Goal: Ask a question: Seek information or help from site administrators or community

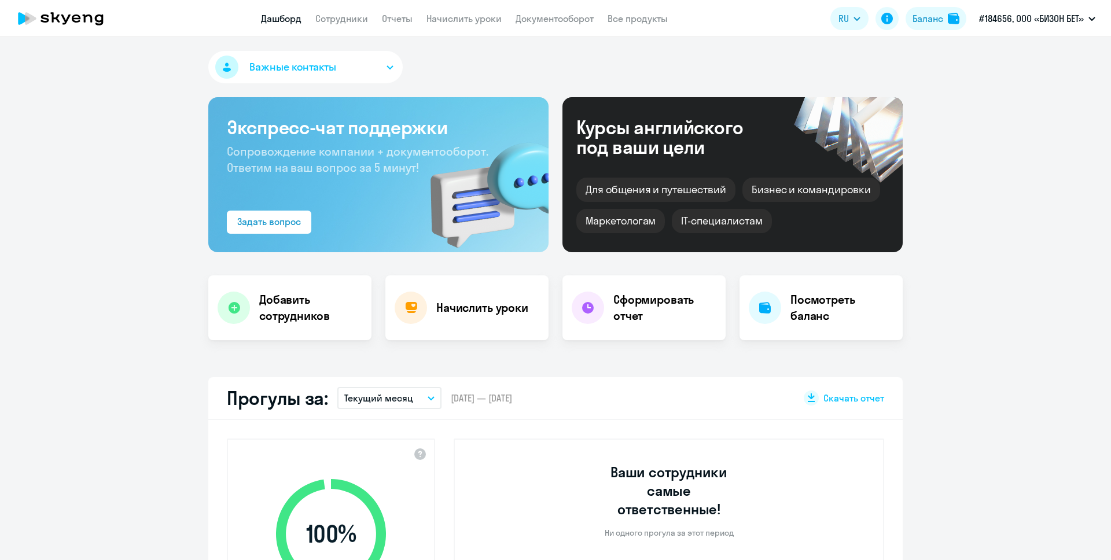
select select "30"
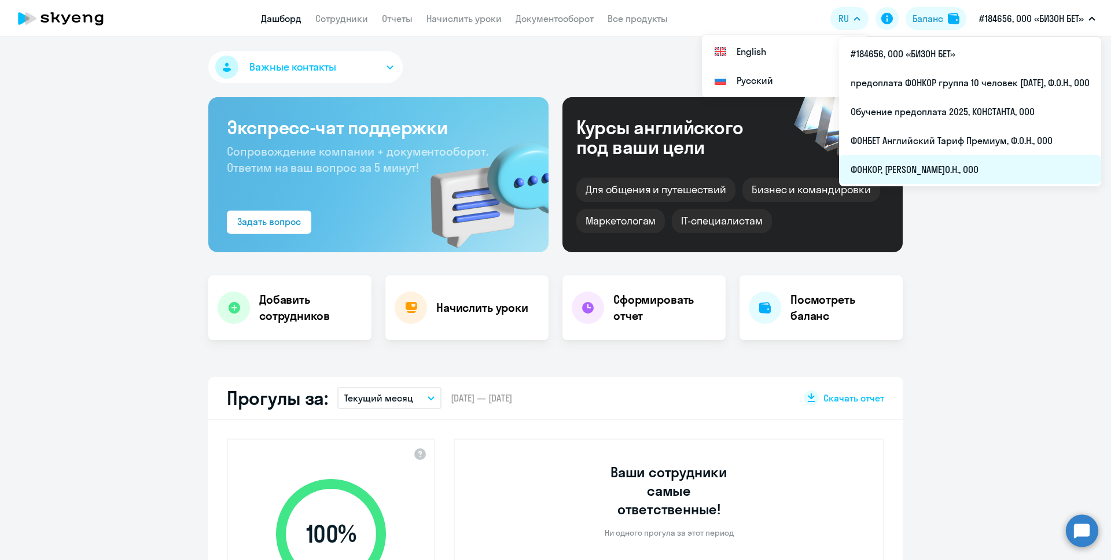
click at [952, 171] on li "ФОНКОР, [PERSON_NAME]О.Н., ООО" at bounding box center [970, 169] width 262 height 29
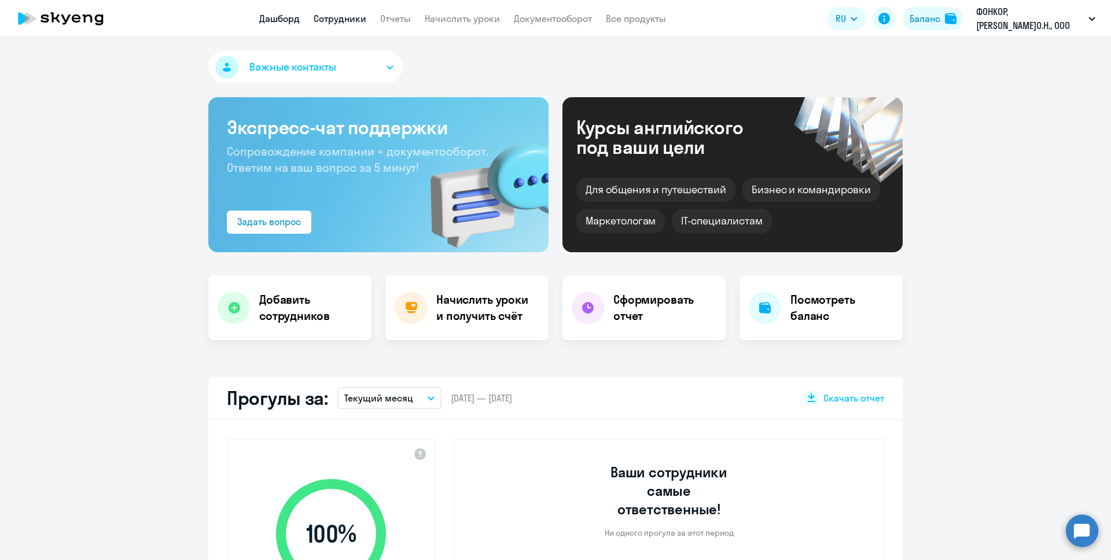
click at [330, 14] on link "Сотрудники" at bounding box center [340, 19] width 53 height 12
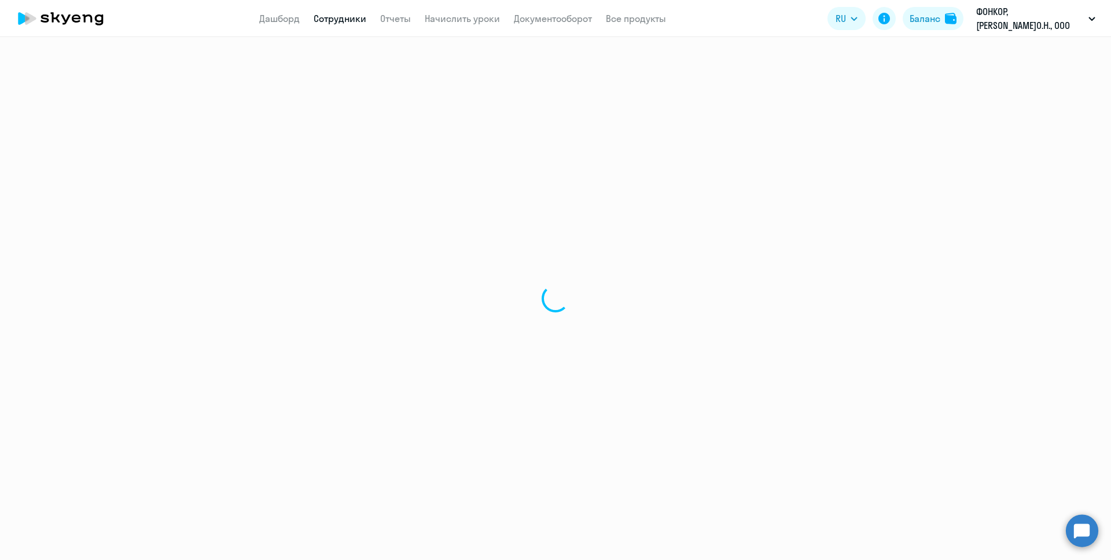
select select "30"
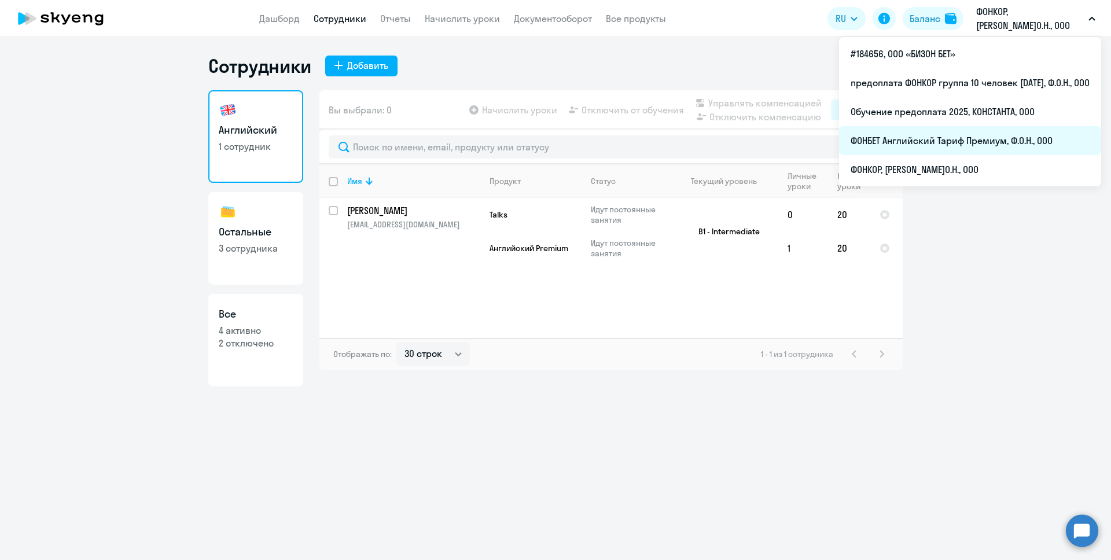
click at [991, 150] on li "ФОНБЕТ Английский Тариф Премиум, Ф.О.Н., ООО" at bounding box center [970, 140] width 262 height 29
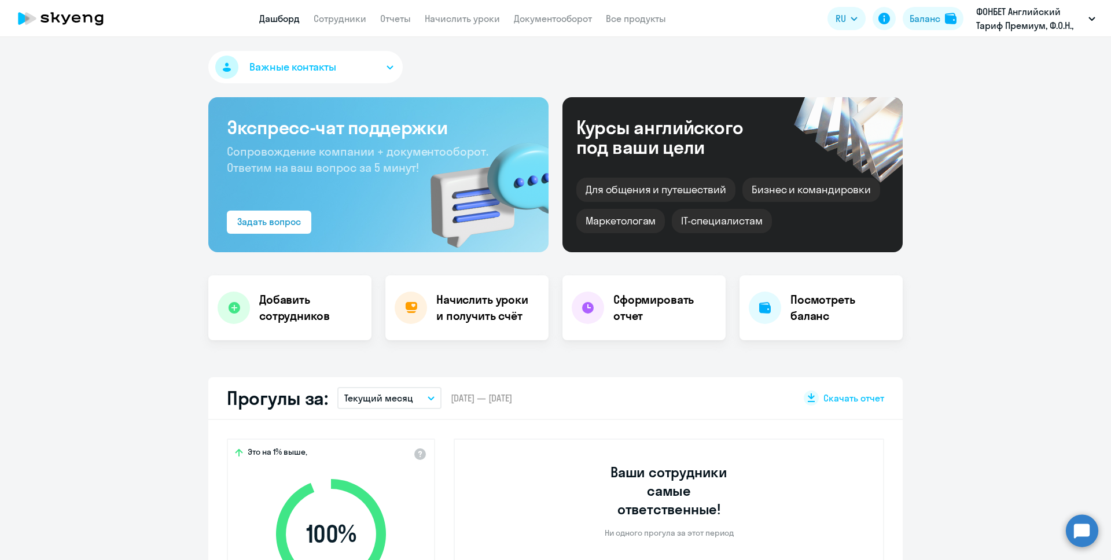
select select "30"
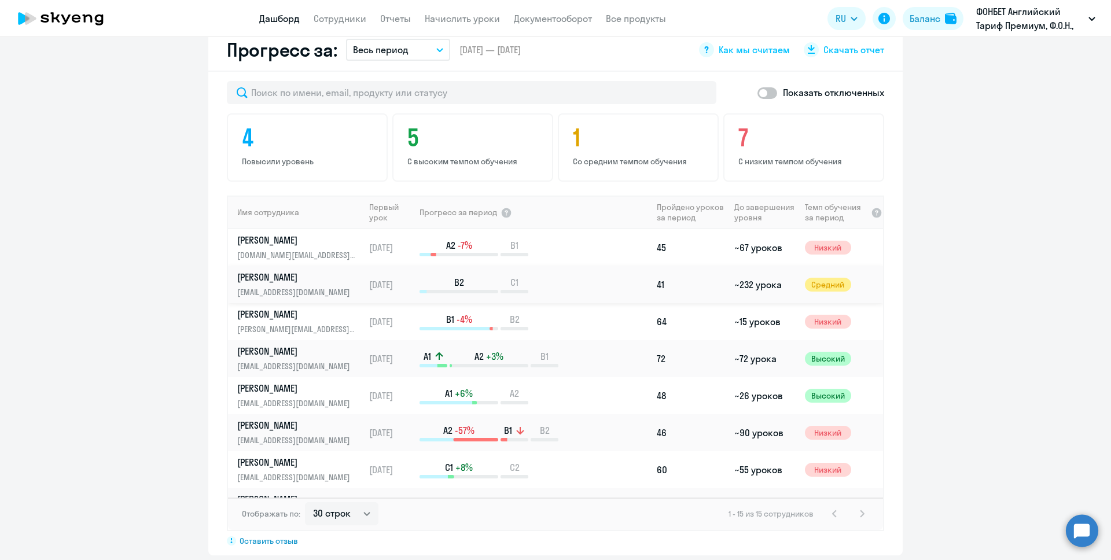
click at [612, 276] on div "B2 C1" at bounding box center [536, 284] width 232 height 17
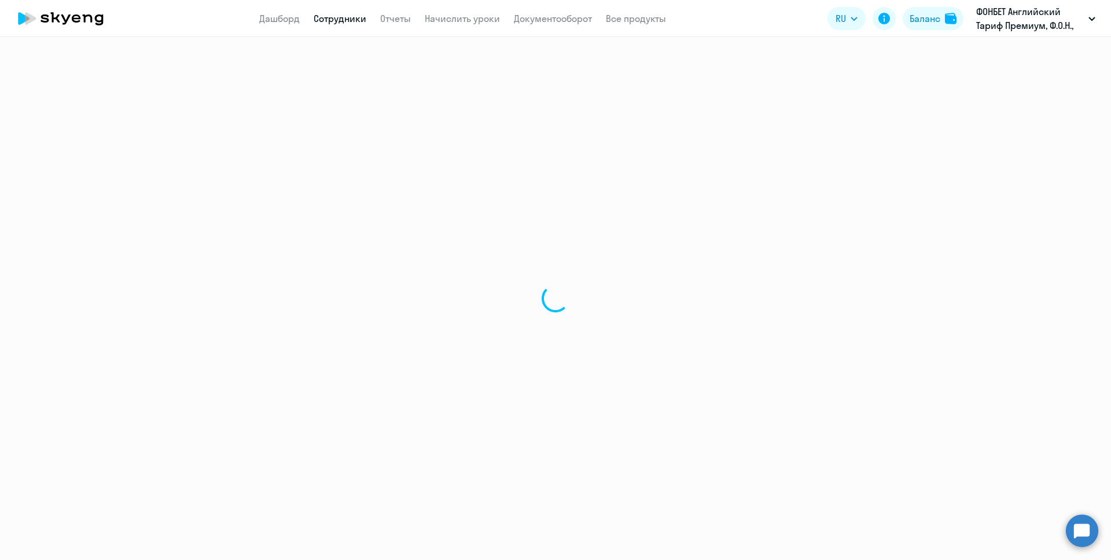
select select "english"
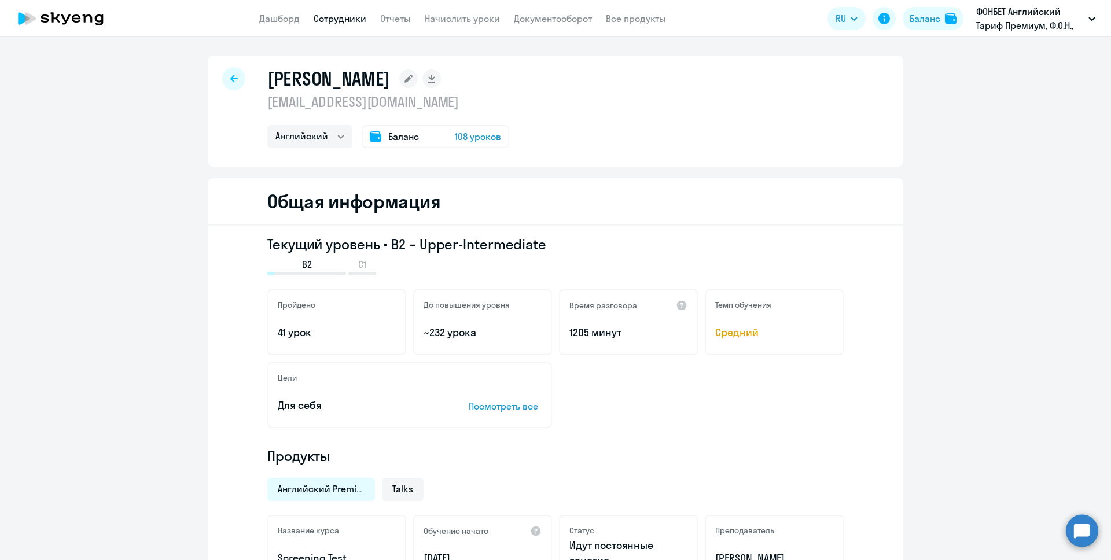
click at [455, 133] on span "108 уроков" at bounding box center [478, 137] width 46 height 14
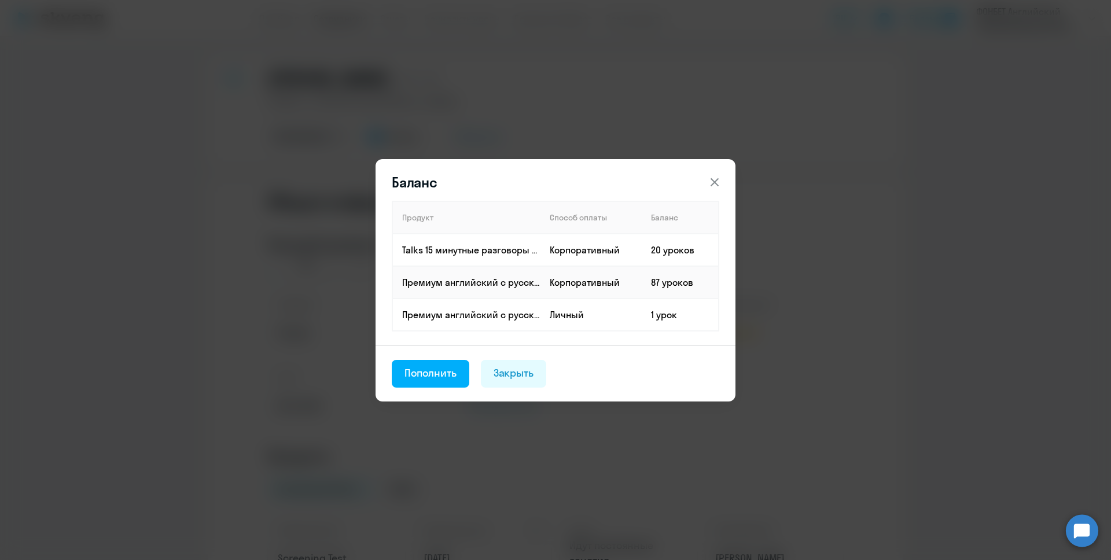
click at [720, 177] on icon at bounding box center [715, 182] width 14 height 14
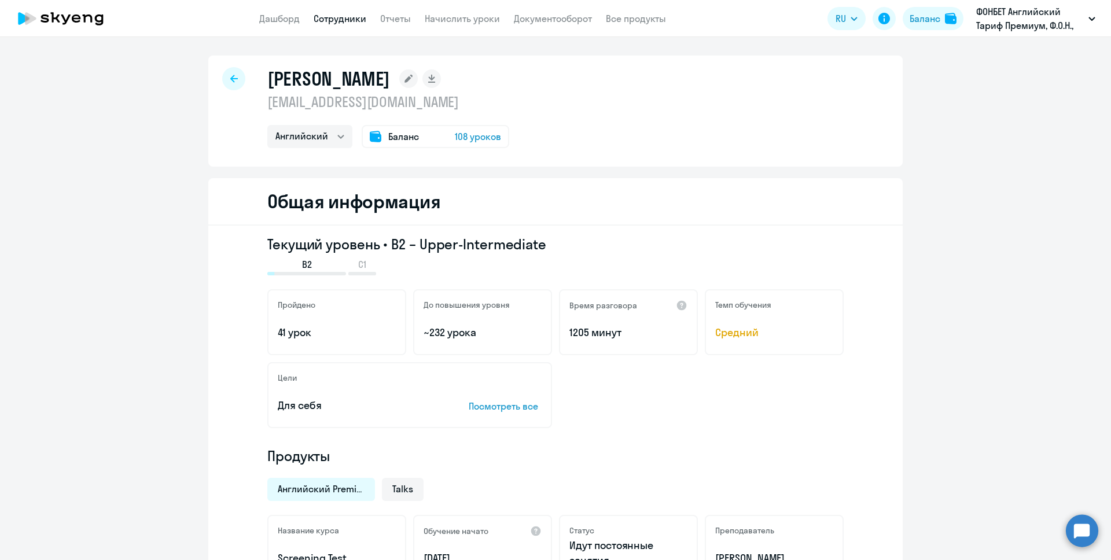
click at [230, 79] on icon at bounding box center [234, 79] width 8 height 8
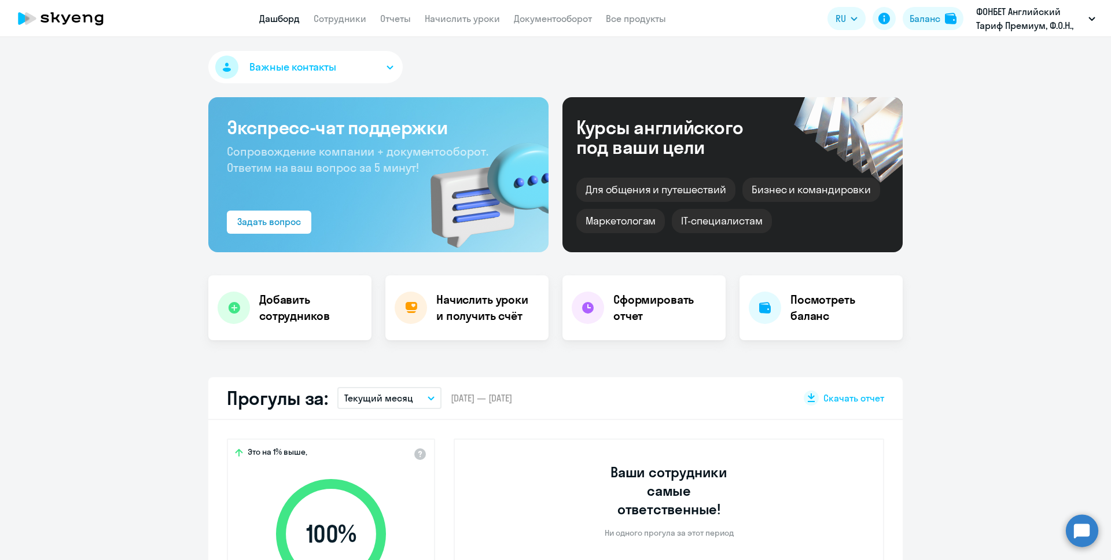
select select "30"
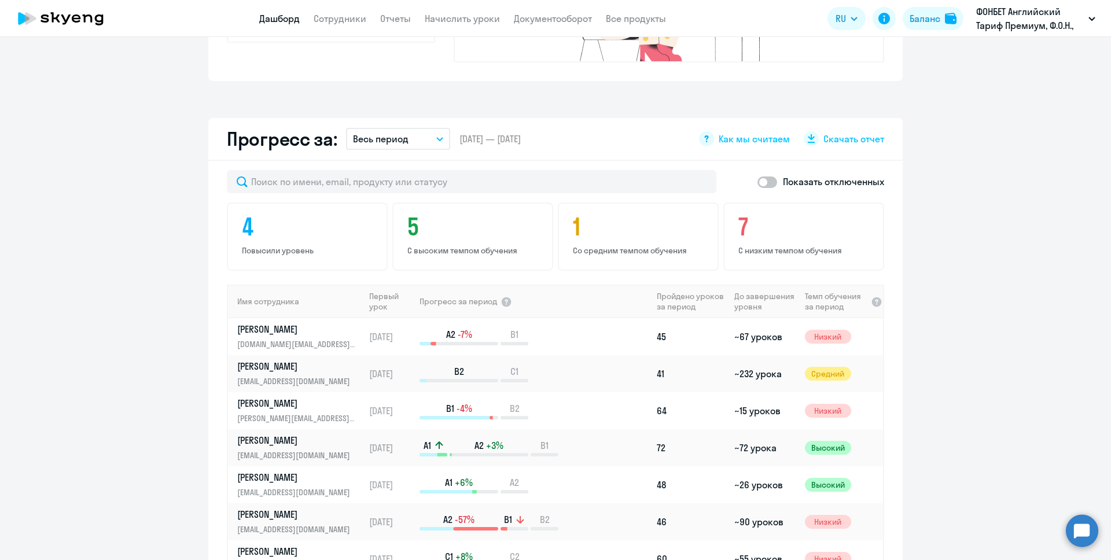
scroll to position [691, 0]
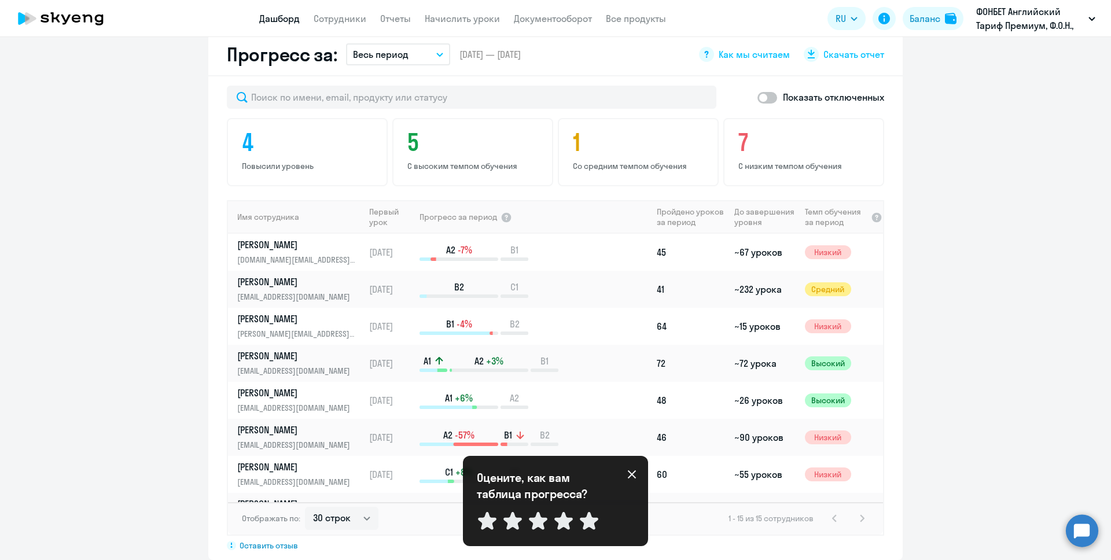
click at [1094, 550] on div "Важные контакты Экспресс-чат поддержки Сопровождение компании + документооборот…" at bounding box center [555, 298] width 1111 height 523
click at [1073, 531] on circle at bounding box center [1082, 530] width 32 height 32
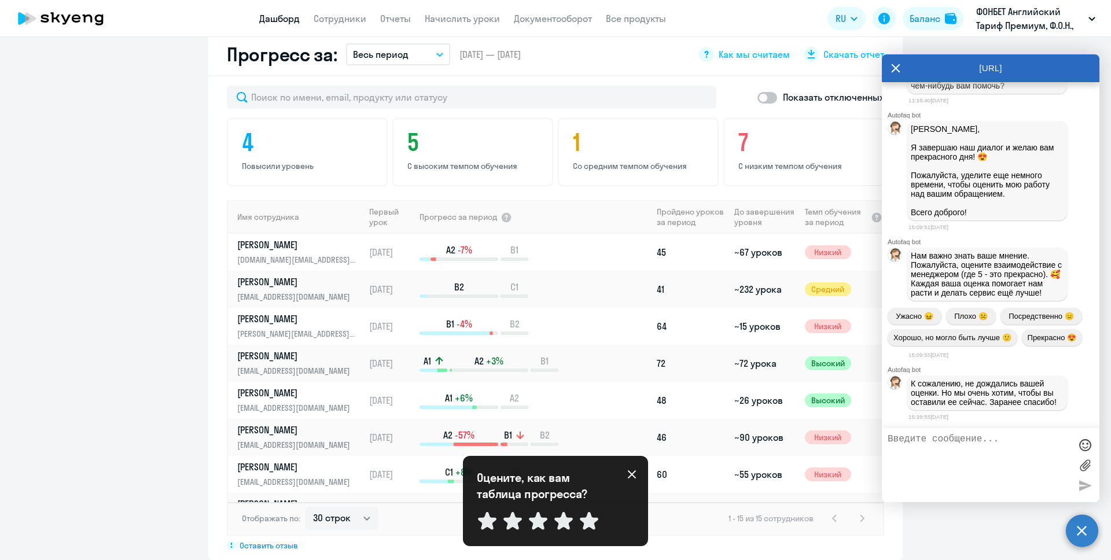
scroll to position [2497, 0]
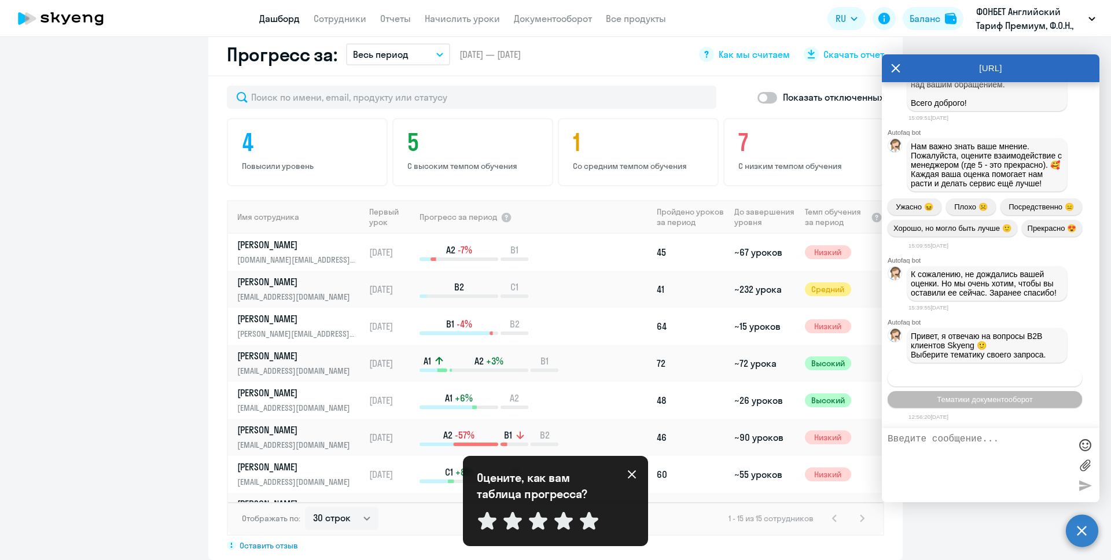
click at [986, 379] on span "Операционное сопровождение" at bounding box center [985, 378] width 109 height 9
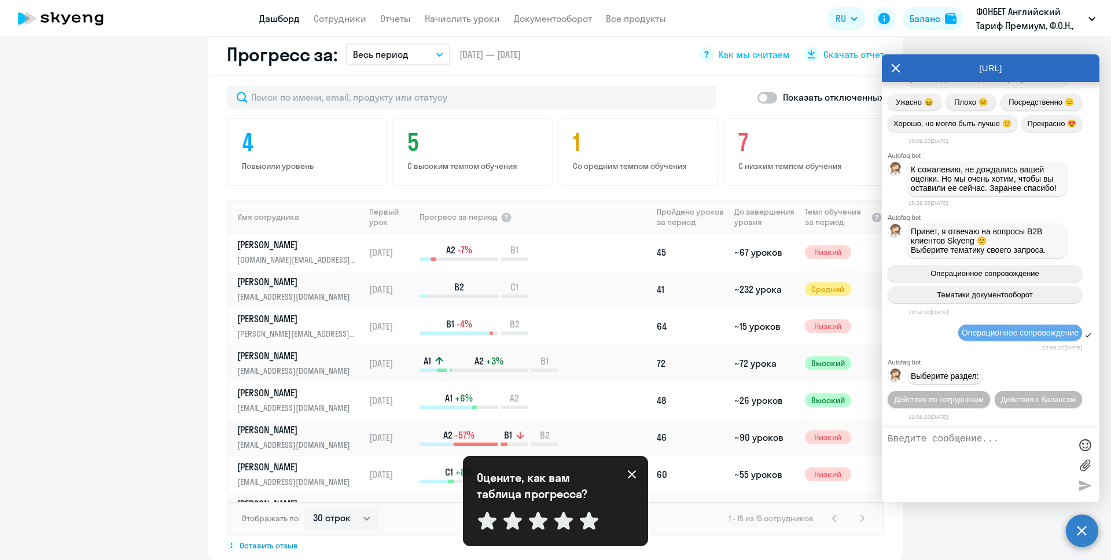
scroll to position [2624, 0]
click at [984, 395] on span "Действия по сотрудникам" at bounding box center [939, 399] width 90 height 9
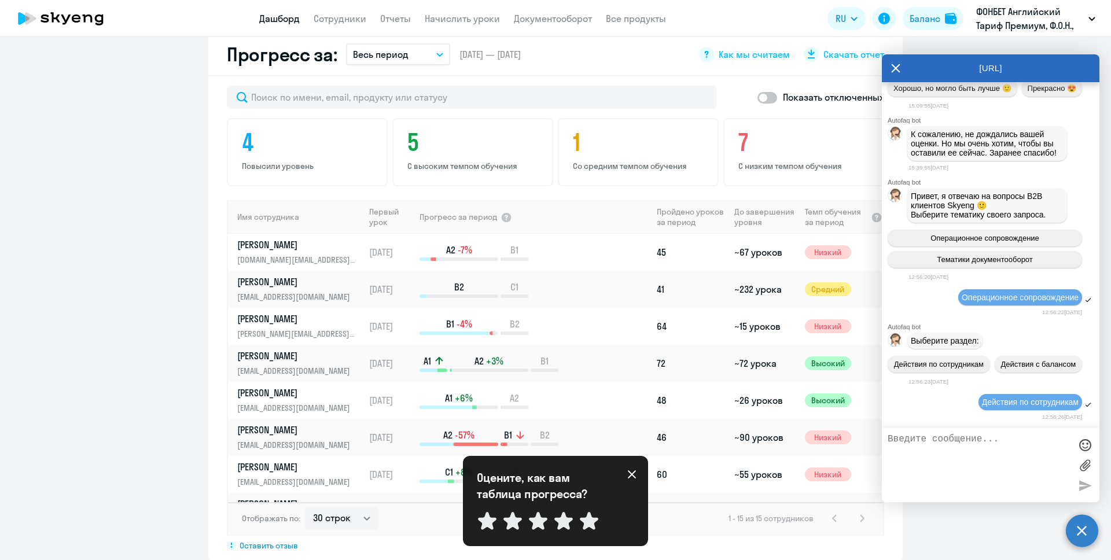
scroll to position [2800, 0]
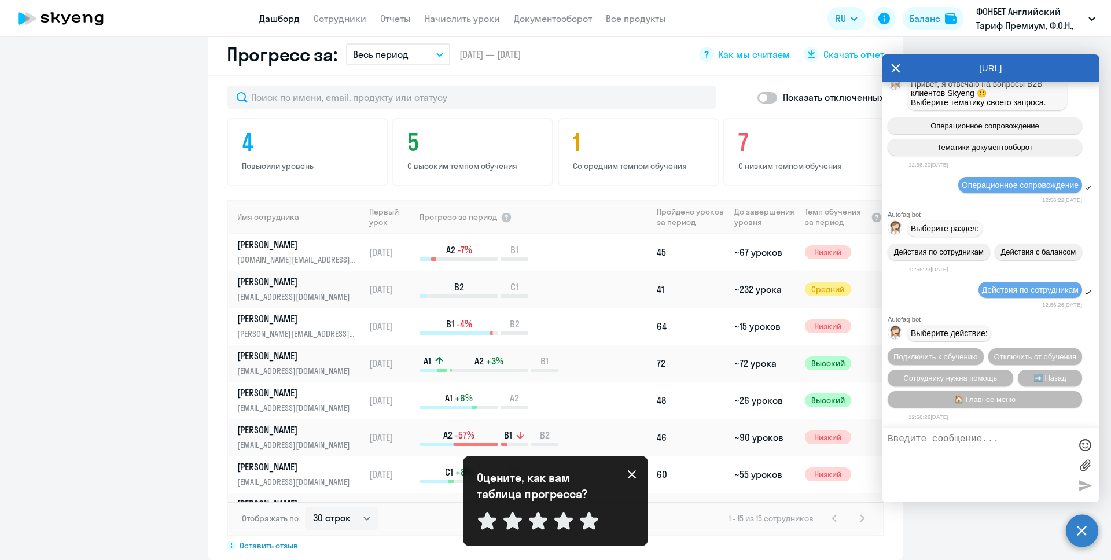
click at [999, 444] on textarea at bounding box center [979, 465] width 183 height 62
type textarea "оператор"
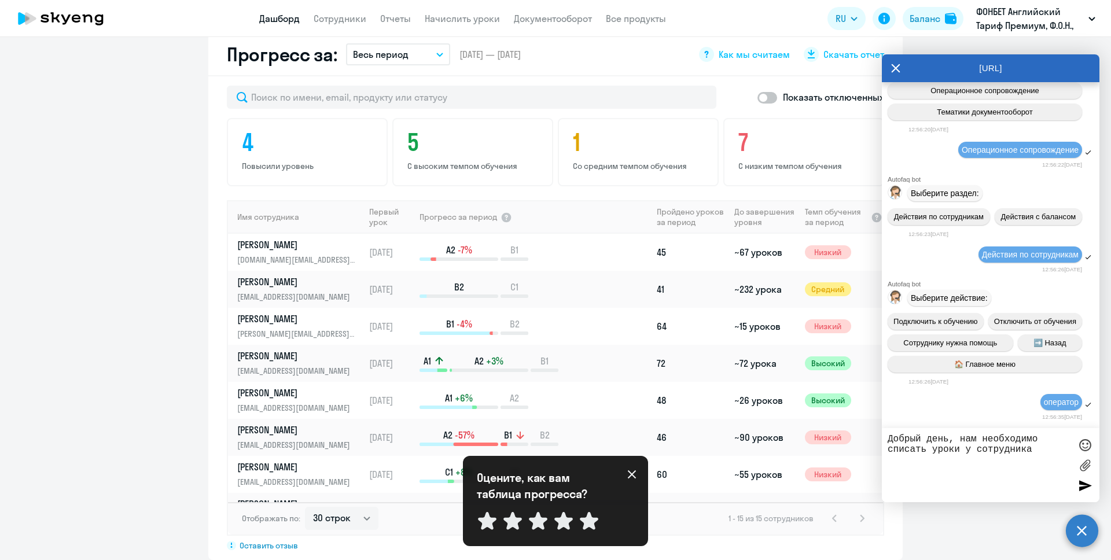
paste textarea "[PERSON_NAME]"
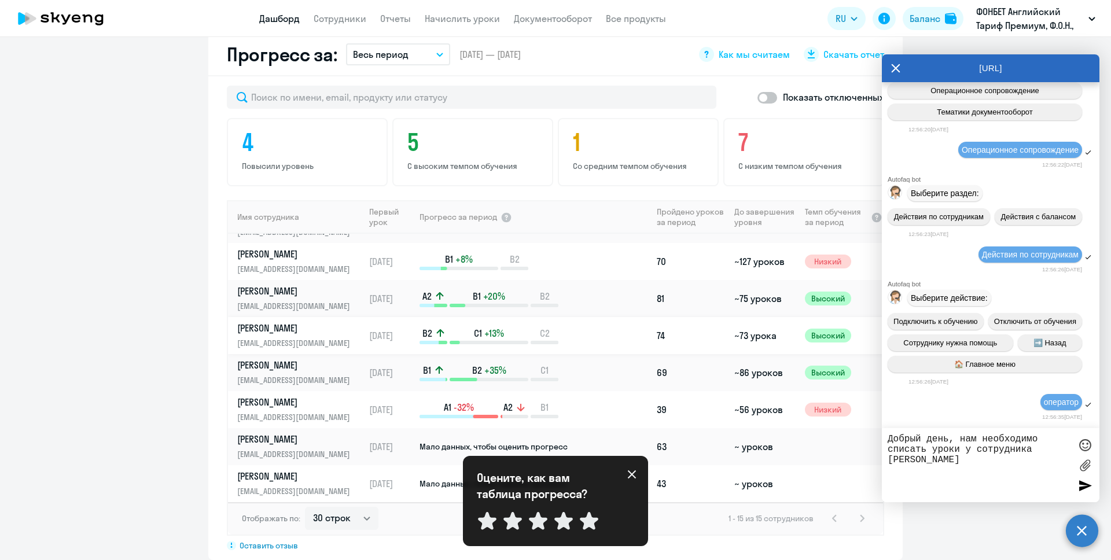
scroll to position [0, 0]
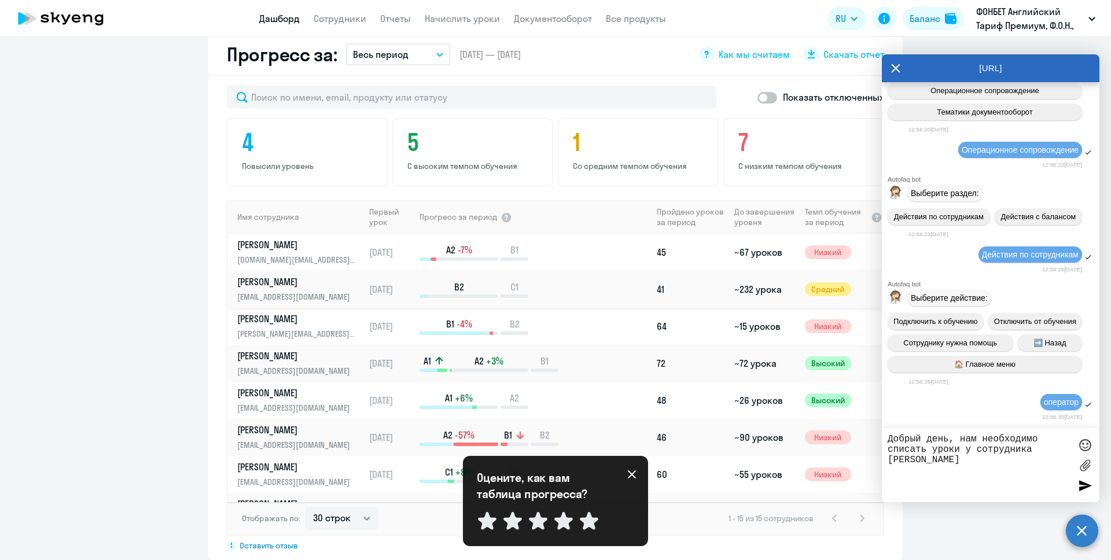
type textarea "Добрый день, нам необходимо списать уроки у сотрудника [PERSON_NAME]"
drag, startPoint x: 230, startPoint y: 277, endPoint x: 341, endPoint y: 284, distance: 111.9
click at [341, 284] on td "[PERSON_NAME] [PERSON_NAME][EMAIL_ADDRESS][DOMAIN_NAME]" at bounding box center [296, 289] width 137 height 37
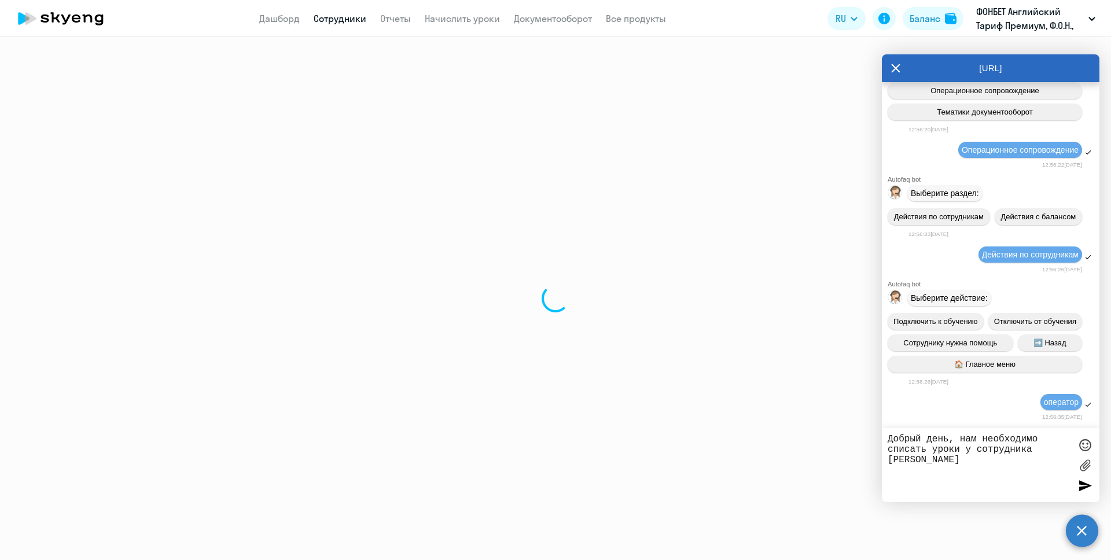
select select "english"
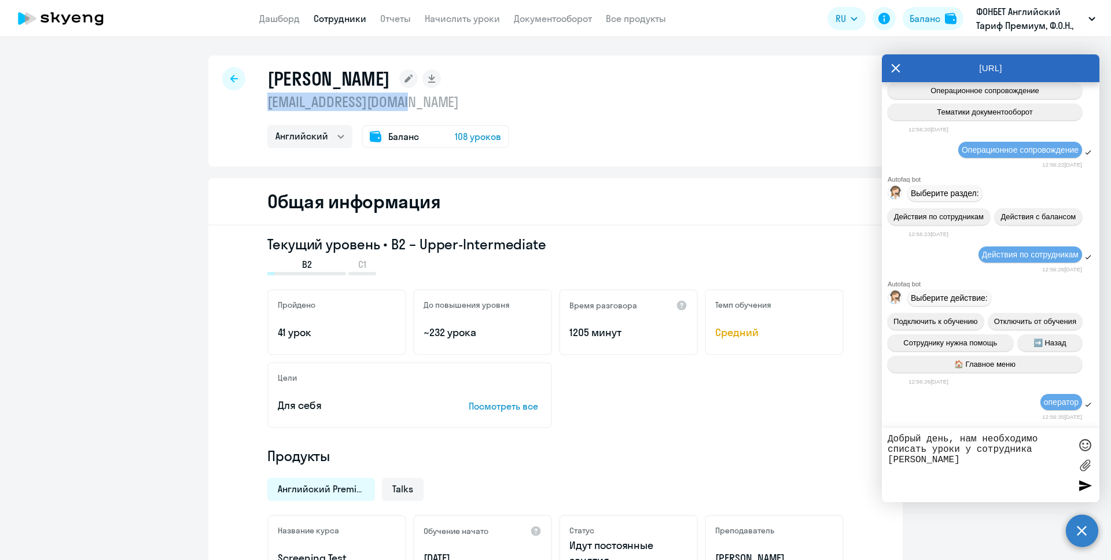
drag, startPoint x: 282, startPoint y: 103, endPoint x: 433, endPoint y: 108, distance: 151.1
click at [433, 108] on p "[EMAIL_ADDRESS][DOMAIN_NAME]" at bounding box center [388, 102] width 242 height 19
copy p "[EMAIL_ADDRESS][DOMAIN_NAME]"
click at [999, 461] on textarea "Добрый день, нам необходимо списать уроки у сотрудника [PERSON_NAME]" at bounding box center [979, 465] width 183 height 62
paste textarea "[EMAIL_ADDRESS][DOMAIN_NAME]"
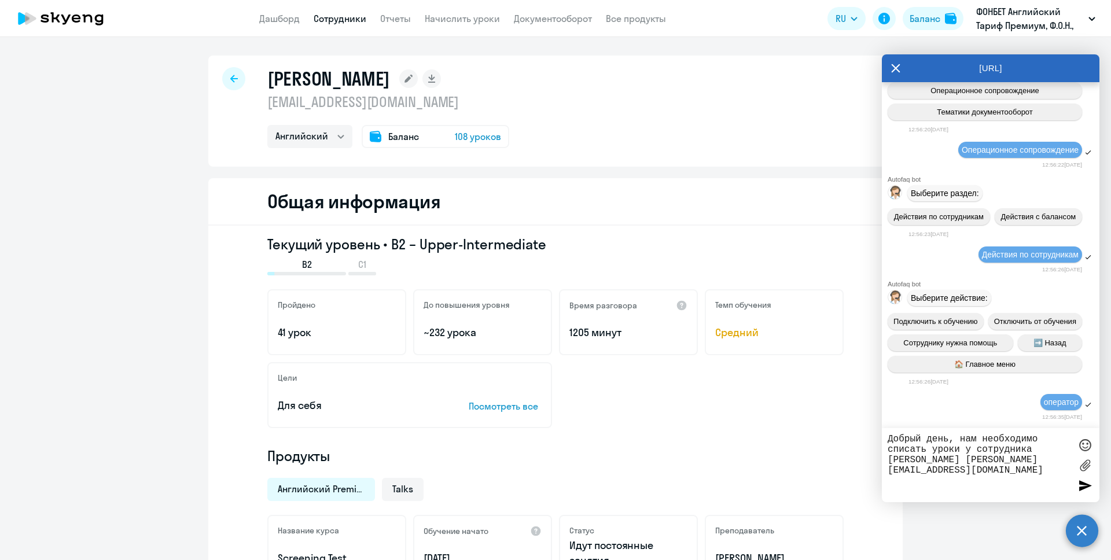
type textarea "Добрый день, нам необходимо списать уроки у сотрудника [PERSON_NAME] [PERSON_NA…"
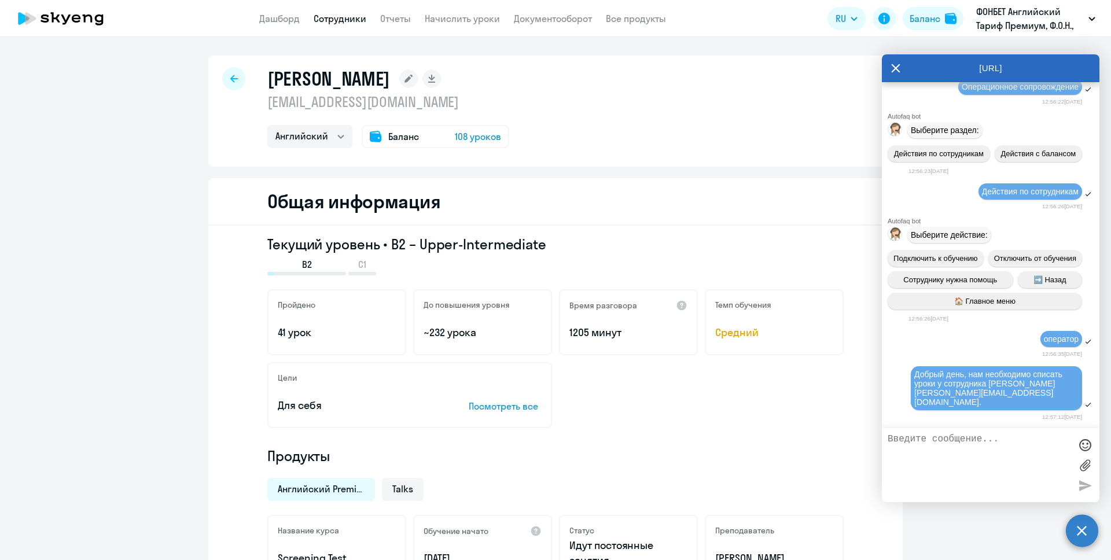
scroll to position [2889, 0]
type textarea "и зачислить их на баланс компании"
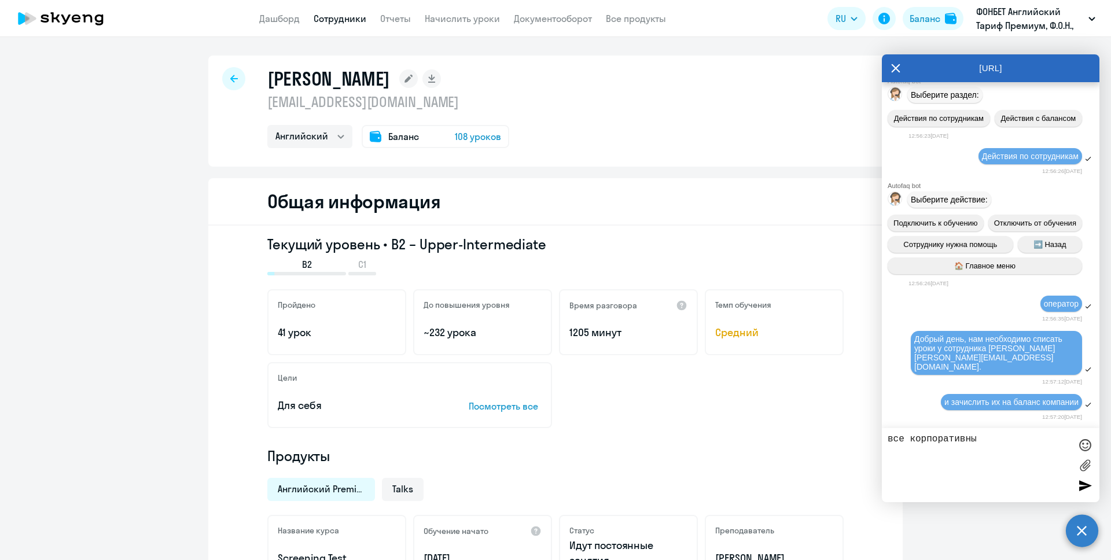
type textarea "все корпоративные"
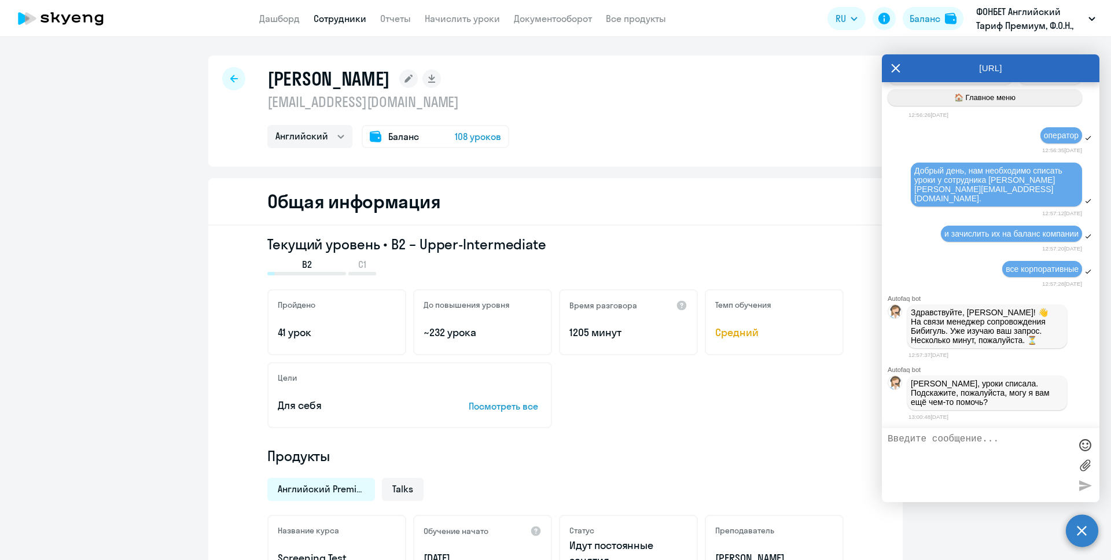
scroll to position [3102, 0]
type textarea "как их потом начислить другому сотруднику? и где посмотреть их остаток? в балан…"
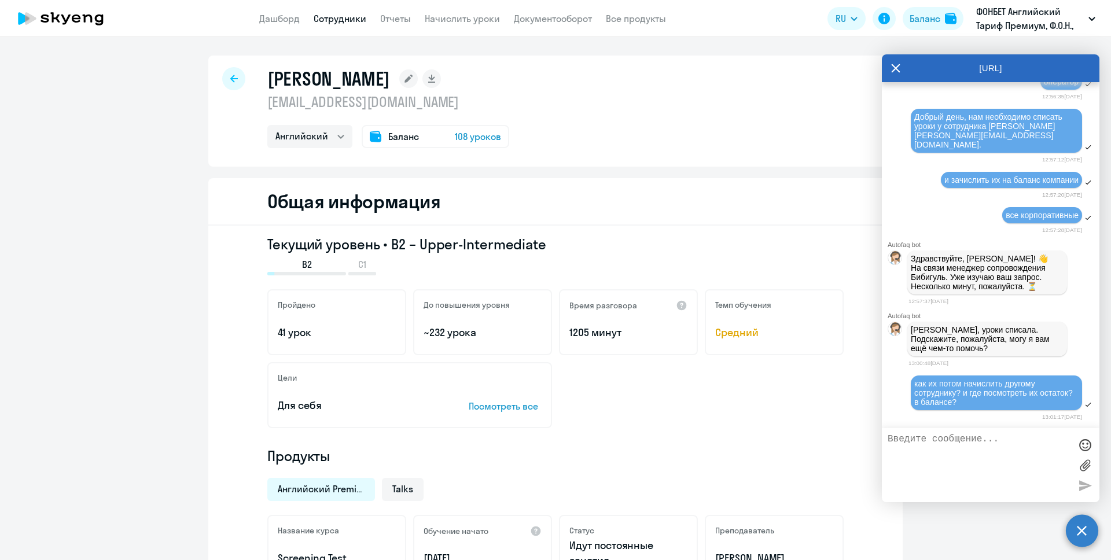
scroll to position [3694, 0]
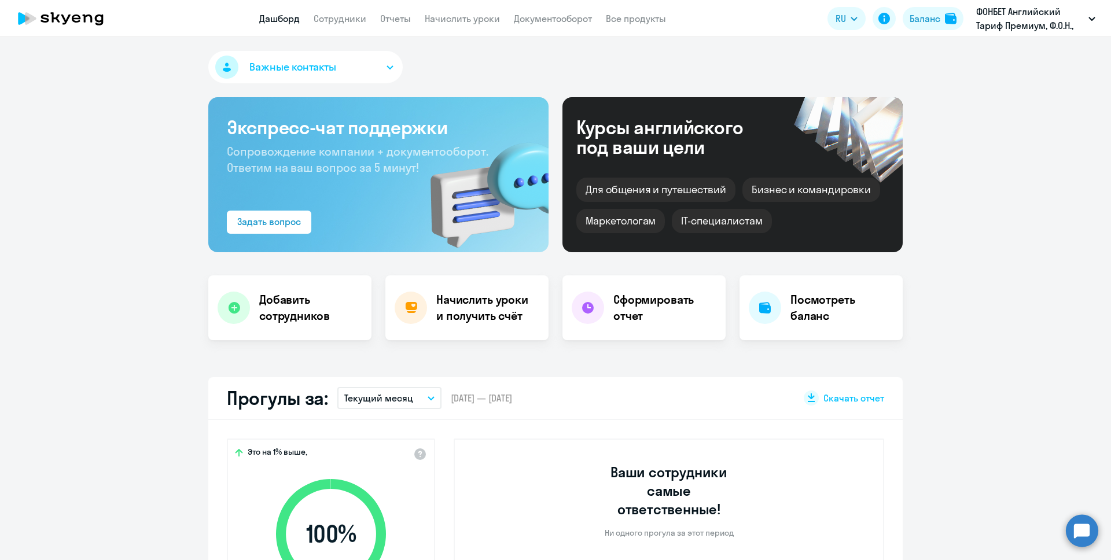
select select "30"
click at [830, 295] on h4 "Посмотреть баланс" at bounding box center [841, 308] width 103 height 32
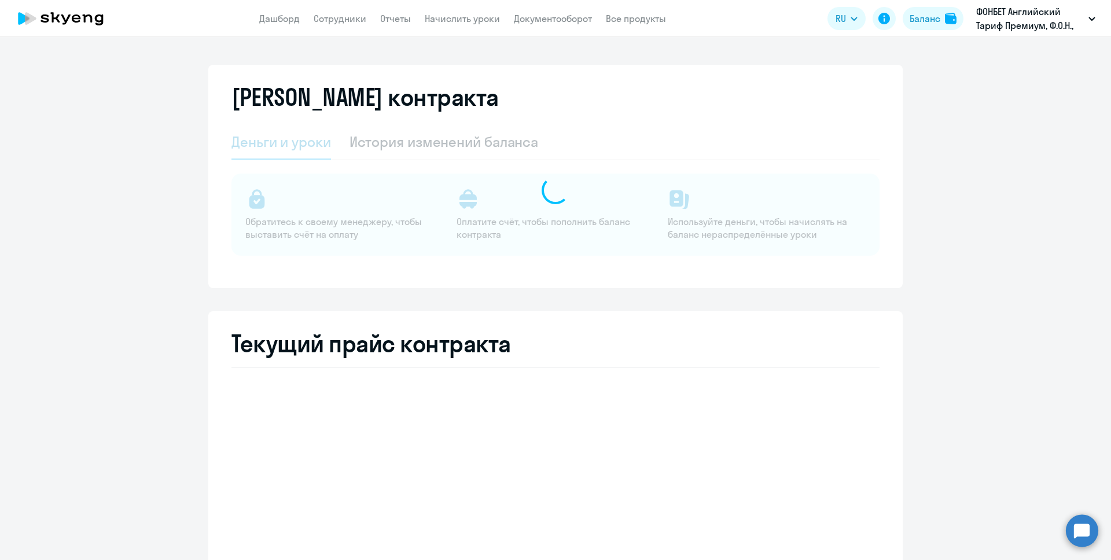
select select "english_adult_not_native_speaker"
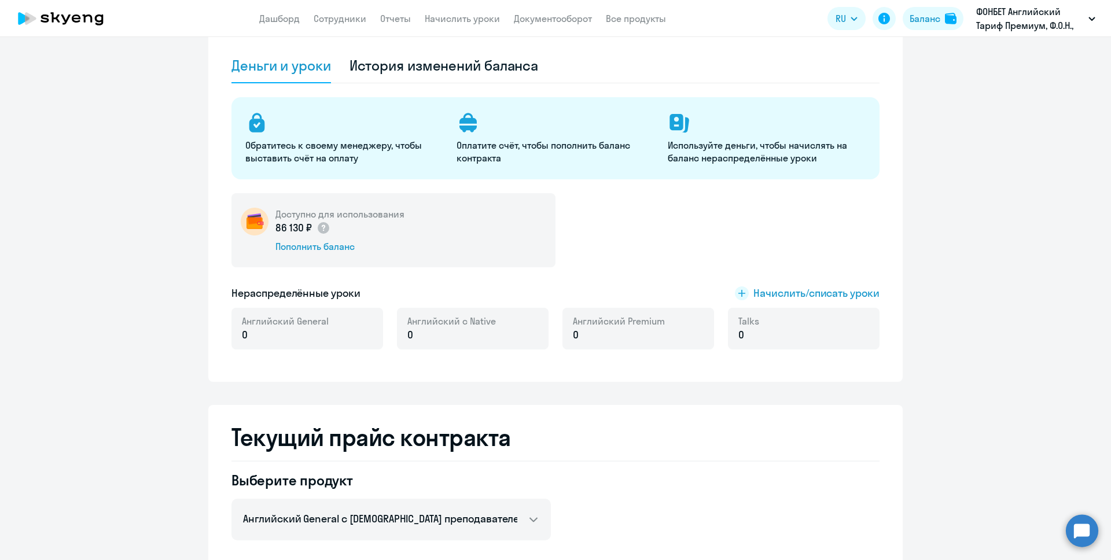
scroll to position [49, 0]
